Goal: Task Accomplishment & Management: Complete application form

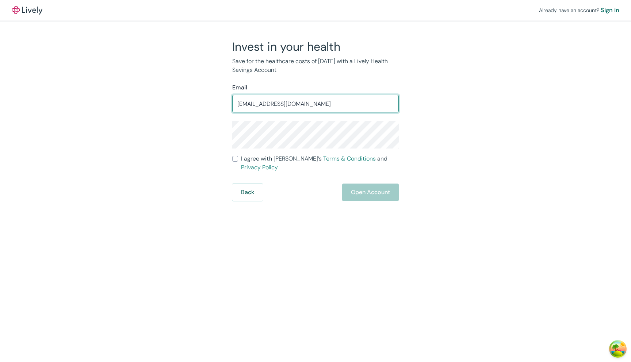
type input "adkfjhsadkf@asdfadsf.com"
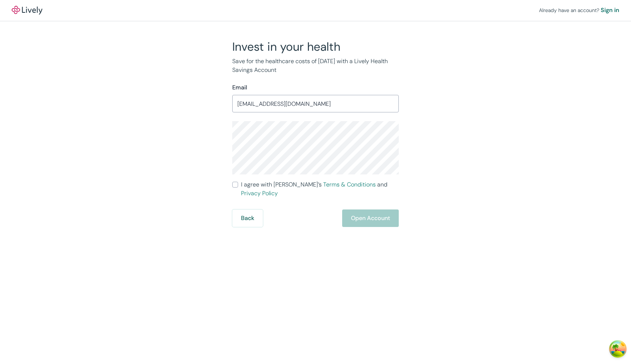
click at [274, 184] on span "I agree with Lively’s Terms & Conditions and Privacy Policy" at bounding box center [320, 189] width 158 height 18
click at [238, 184] on input "I agree with Lively’s Terms & Conditions and Privacy Policy" at bounding box center [235, 185] width 6 height 6
checkbox input "true"
click at [359, 210] on button "Open Account" at bounding box center [370, 218] width 57 height 18
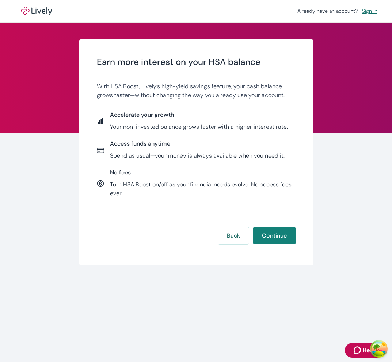
click at [232, 110] on div "Earn more interest on your HSA balance With HSA Boost, Lively’s high-yield savi…" at bounding box center [196, 152] width 199 height 190
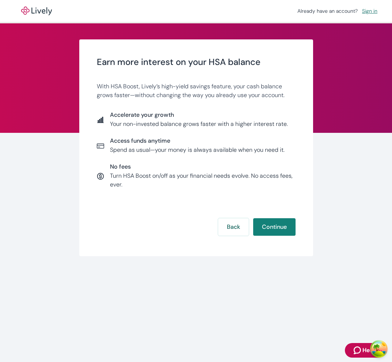
click at [294, 141] on div "Access funds anytime Spend as usual—your money is always available when you nee…" at bounding box center [196, 145] width 199 height 17
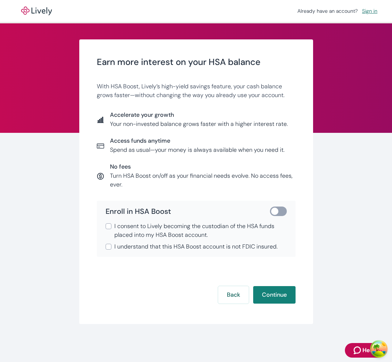
click at [273, 209] on input "checkbox" at bounding box center [274, 211] width 22 height 7
click at [273, 209] on input "checkbox" at bounding box center [282, 211] width 22 height 7
checkbox input "false"
click at [112, 224] on label "I consent to Lively becoming the custodian of the HSA funds placed into my HSA …" at bounding box center [195, 231] width 181 height 18
click at [111, 224] on input "I consent to Lively becoming the custodian of the HSA funds placed into my HSA …" at bounding box center [108, 226] width 6 height 6
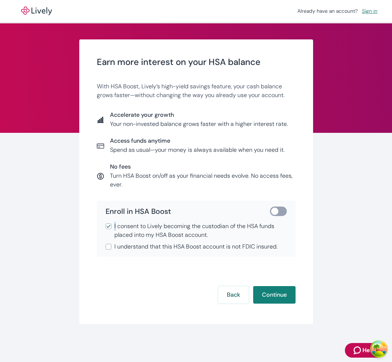
click at [112, 224] on label "I consent to Lively becoming the custodian of the HSA funds placed into my HSA …" at bounding box center [195, 231] width 181 height 18
click at [111, 224] on input "I consent to Lively becoming the custodian of the HSA funds placed into my HSA …" at bounding box center [108, 226] width 6 height 6
checkbox input "false"
click at [108, 246] on input "I understand that this HSA Boost account is not FDIC insured." at bounding box center [108, 247] width 6 height 6
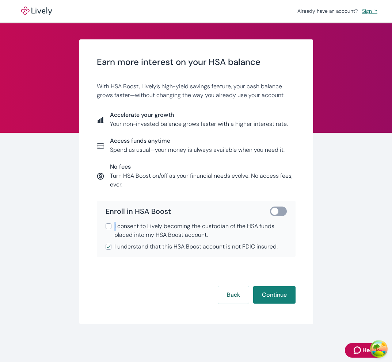
checkbox input "false"
click at [148, 219] on div "Enroll in HSA Boost I consent to Lively becoming the custodian of the HSA funds…" at bounding box center [196, 229] width 199 height 56
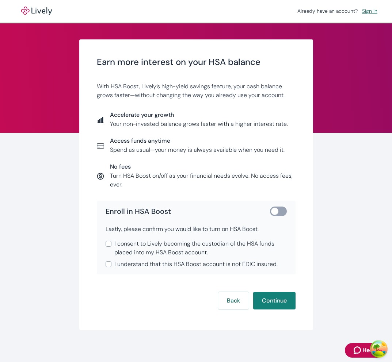
click at [194, 244] on span "I consent to Lively becoming the custodian of the HSA funds placed into my HSA …" at bounding box center [200, 248] width 172 height 18
click at [111, 244] on input "I consent to Lively becoming the custodian of the HSA funds placed into my HSA …" at bounding box center [108, 244] width 6 height 6
click at [193, 243] on span "I consent to Lively becoming the custodian of the HSA funds placed into my HSA …" at bounding box center [200, 248] width 172 height 18
click at [111, 243] on input "I consent to Lively becoming the custodian of the HSA funds placed into my HSA …" at bounding box center [108, 244] width 6 height 6
checkbox input "false"
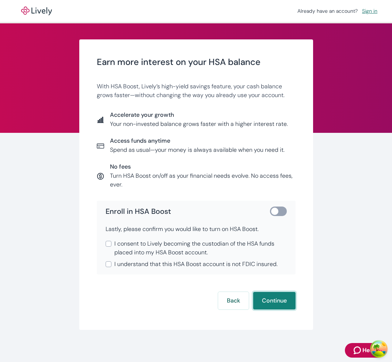
click at [279, 296] on button "Continue" at bounding box center [274, 301] width 42 height 18
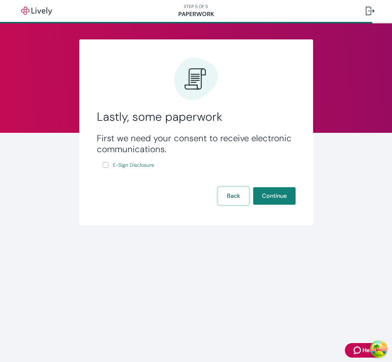
click at [232, 197] on button "Back" at bounding box center [233, 196] width 31 height 18
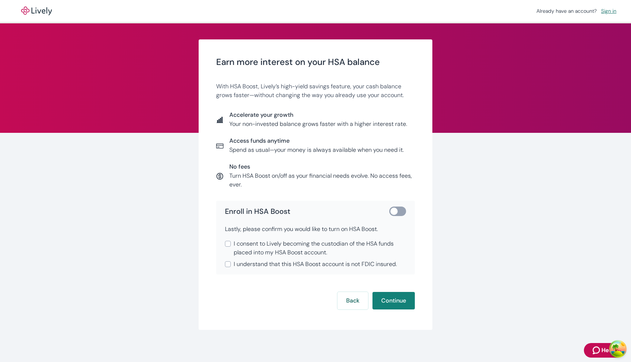
click at [391, 209] on input "checkbox" at bounding box center [394, 211] width 22 height 7
click at [391, 209] on input "checkbox" at bounding box center [401, 211] width 22 height 7
checkbox input "false"
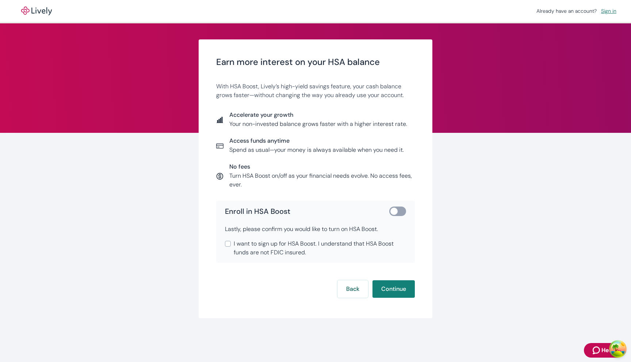
click at [399, 215] on input "checkbox" at bounding box center [394, 211] width 22 height 7
checkbox input "true"
click at [392, 289] on button "Continue" at bounding box center [393, 289] width 42 height 18
click at [396, 213] on input "checkbox" at bounding box center [394, 211] width 22 height 7
checkbox input "true"
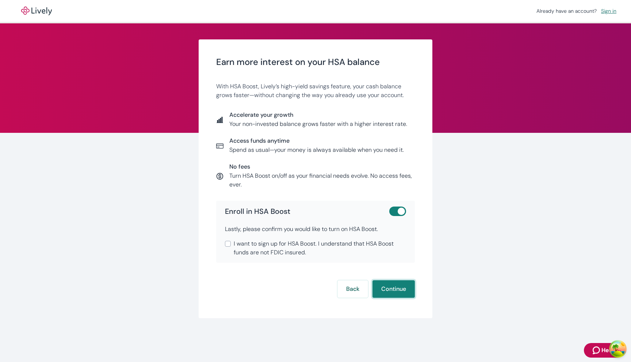
click at [392, 294] on button "Continue" at bounding box center [393, 289] width 42 height 18
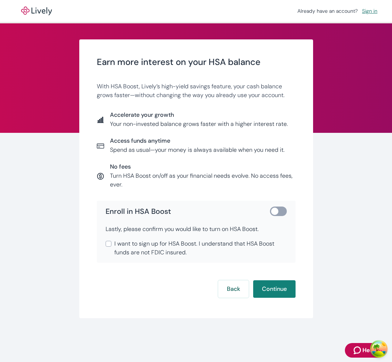
click at [280, 208] on input "checkbox" at bounding box center [274, 211] width 22 height 7
checkbox input "true"
click at [272, 292] on button "Continue" at bounding box center [274, 289] width 42 height 18
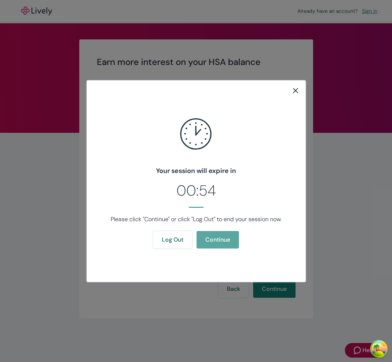
click at [223, 233] on button "Continue" at bounding box center [217, 240] width 42 height 18
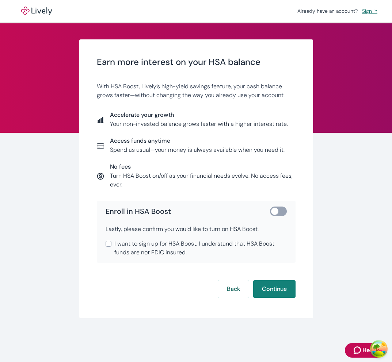
click at [274, 206] on div "Enroll in HSA Boost Lastly, please confirm you would like to turn on HSA Boost.…" at bounding box center [196, 232] width 199 height 62
click at [274, 210] on input "checkbox" at bounding box center [274, 211] width 22 height 7
checkbox input "true"
click at [274, 293] on button "Continue" at bounding box center [274, 289] width 42 height 18
click at [126, 286] on button "Do this later" at bounding box center [122, 289] width 50 height 18
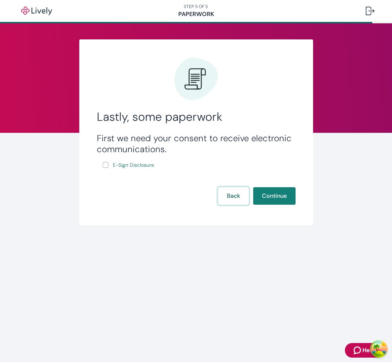
click at [237, 194] on button "Back" at bounding box center [233, 196] width 31 height 18
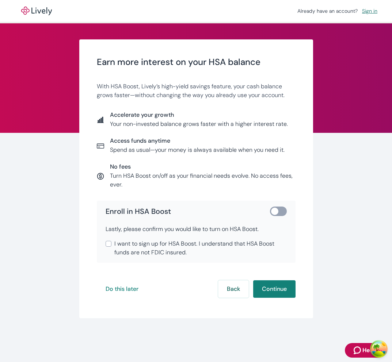
click at [275, 208] on input "checkbox" at bounding box center [274, 211] width 22 height 7
checkbox input "true"
click at [217, 243] on span "I want to sign up for HSA Boost. I understand that HSA Boost funds are not FDIC…" at bounding box center [200, 248] width 172 height 18
click at [111, 243] on input "I want to sign up for HSA Boost. I understand that HSA Boost funds are not FDIC…" at bounding box center [108, 244] width 6 height 6
checkbox input "true"
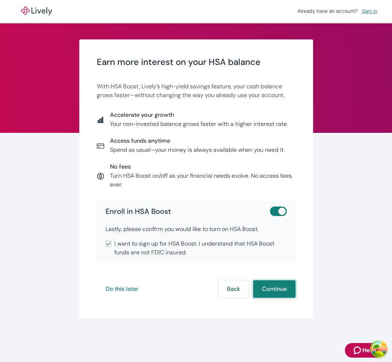
click at [261, 285] on button "Continue" at bounding box center [274, 289] width 42 height 18
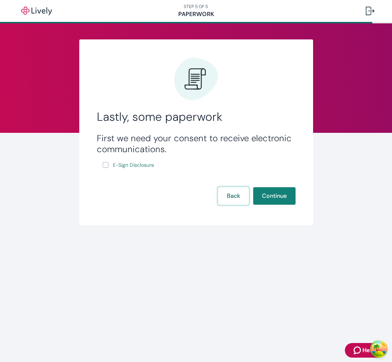
click at [234, 201] on button "Back" at bounding box center [233, 196] width 31 height 18
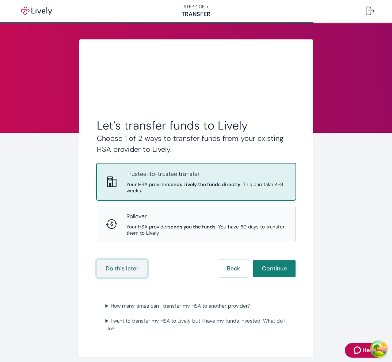
click at [133, 263] on button "Do this later" at bounding box center [122, 269] width 50 height 18
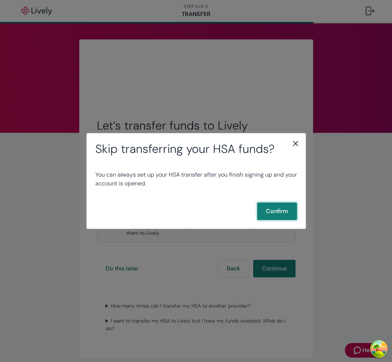
click at [289, 212] on button "Confirm" at bounding box center [277, 212] width 40 height 18
